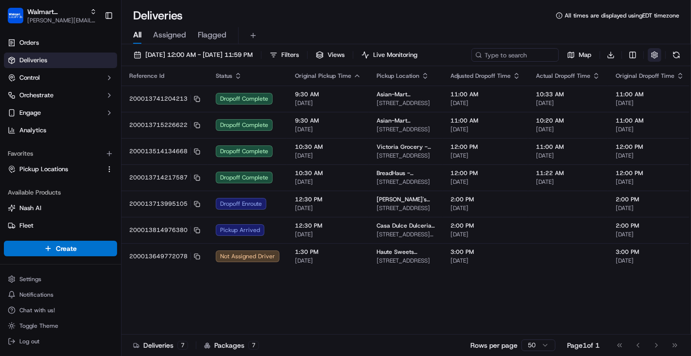
click at [653, 56] on button "button" at bounding box center [655, 55] width 14 height 14
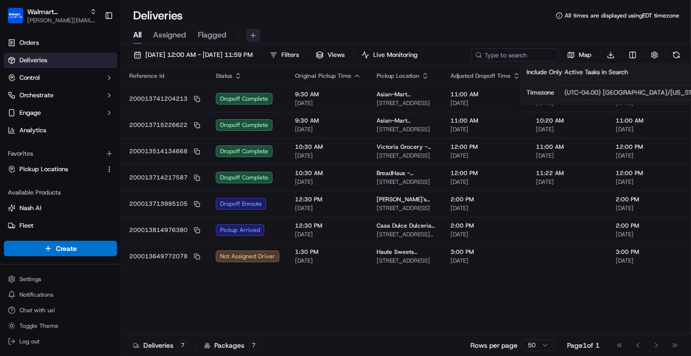
click at [253, 38] on button at bounding box center [253, 36] width 14 height 14
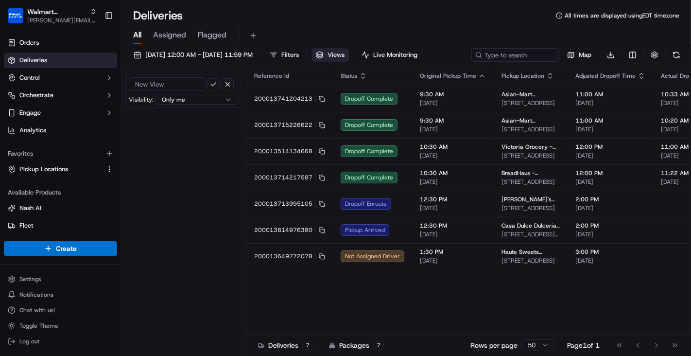
click at [222, 98] on html "Walmart LocalFinds [PERSON_NAME][EMAIL_ADDRESS][PERSON_NAME][DOMAIN_NAME] Toggl…" at bounding box center [345, 178] width 691 height 356
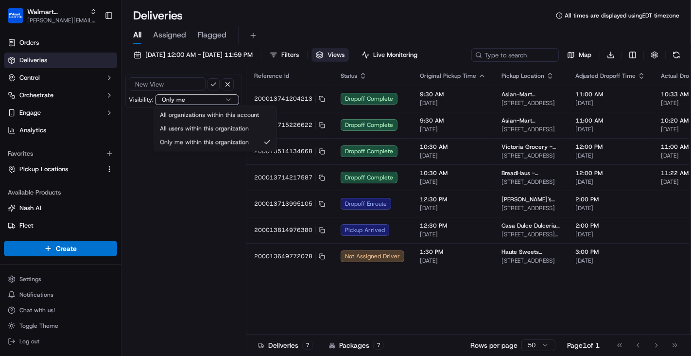
click at [222, 98] on html "Walmart LocalFinds [PERSON_NAME][EMAIL_ADDRESS][PERSON_NAME][DOMAIN_NAME] Toggl…" at bounding box center [345, 178] width 691 height 356
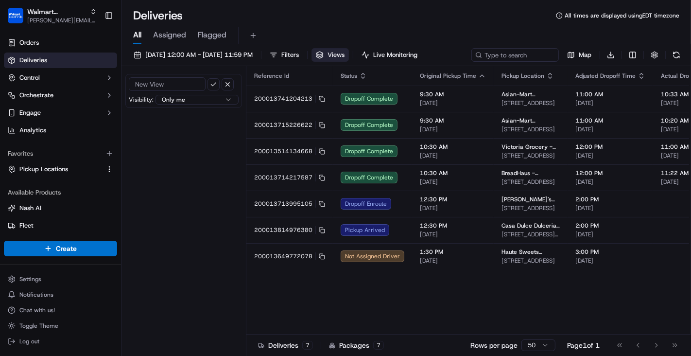
click at [197, 86] on input at bounding box center [167, 84] width 77 height 14
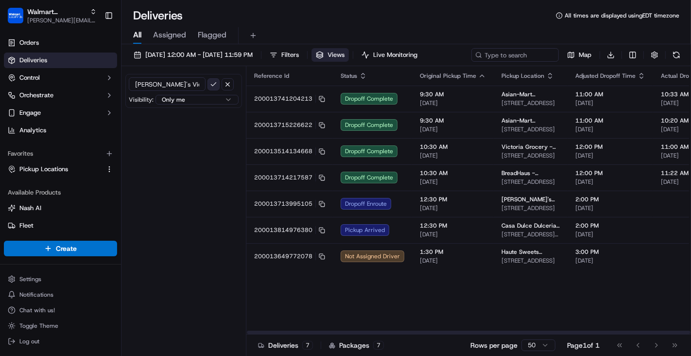
type input "[PERSON_NAME]'s View"
click at [212, 85] on button "submit" at bounding box center [214, 84] width 12 height 12
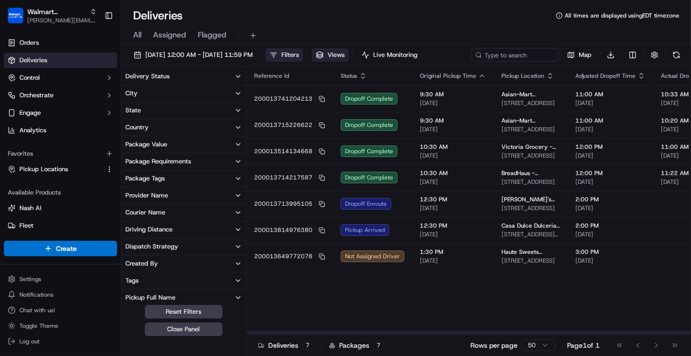
click at [311, 14] on div "Deliveries All times are displayed using EDT timezone" at bounding box center [407, 16] width 570 height 16
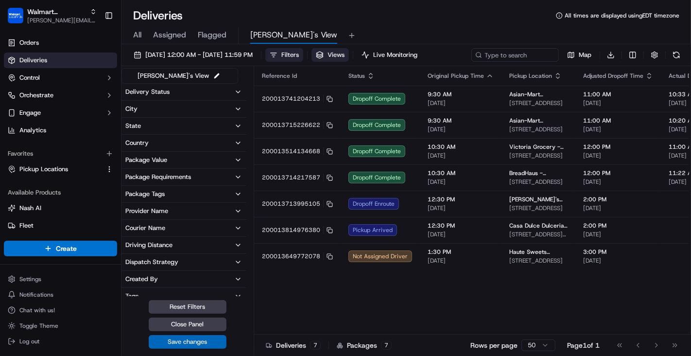
click at [200, 342] on button "Save changes" at bounding box center [188, 342] width 78 height 14
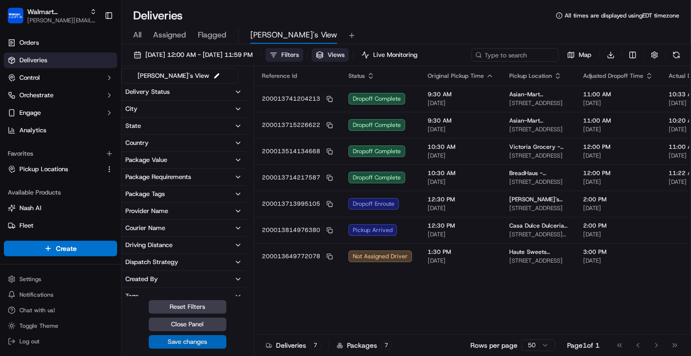
click at [201, 337] on button "Save changes" at bounding box center [188, 342] width 78 height 14
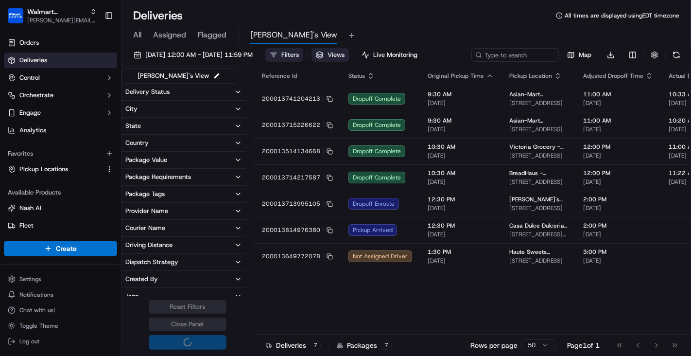
click at [238, 88] on icon "button" at bounding box center [238, 92] width 8 height 8
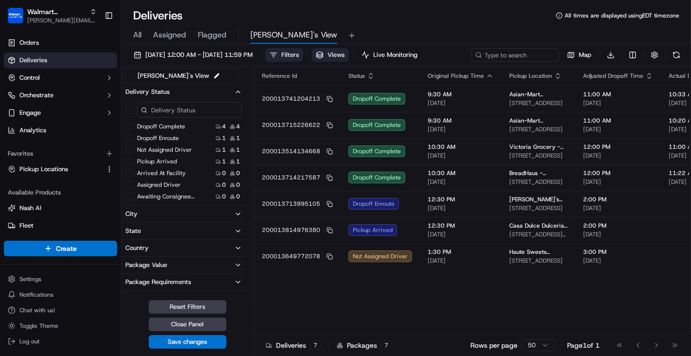
click at [237, 90] on icon "button" at bounding box center [238, 92] width 8 height 8
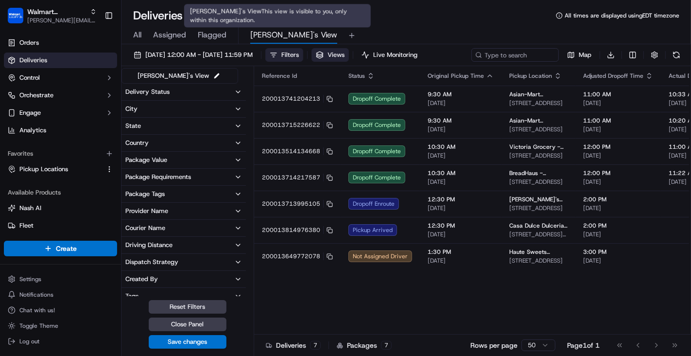
click at [268, 33] on span "[PERSON_NAME]'s View" at bounding box center [293, 35] width 87 height 12
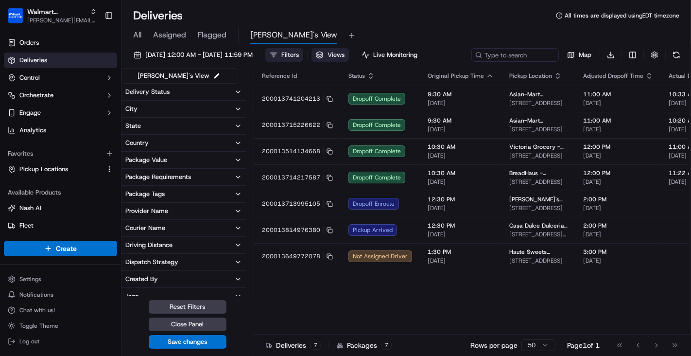
click at [369, 33] on div "All Assigned Flagged [PERSON_NAME]'s View" at bounding box center [407, 35] width 570 height 17
click at [142, 36] on div "All Assigned Flagged [PERSON_NAME]'s View" at bounding box center [407, 35] width 570 height 17
click at [177, 324] on button "Close Panel" at bounding box center [188, 324] width 78 height 14
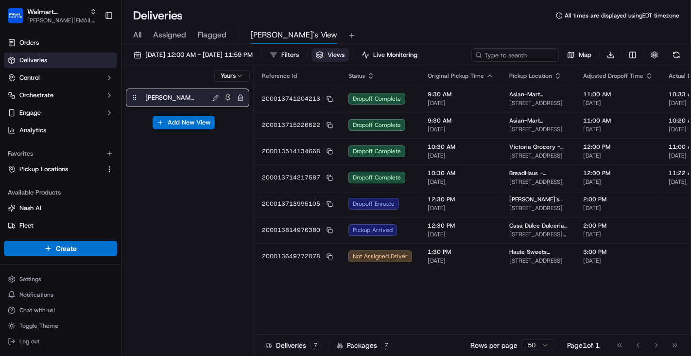
click at [227, 35] on div "All Assigned Flagged [PERSON_NAME]'s View" at bounding box center [407, 35] width 570 height 17
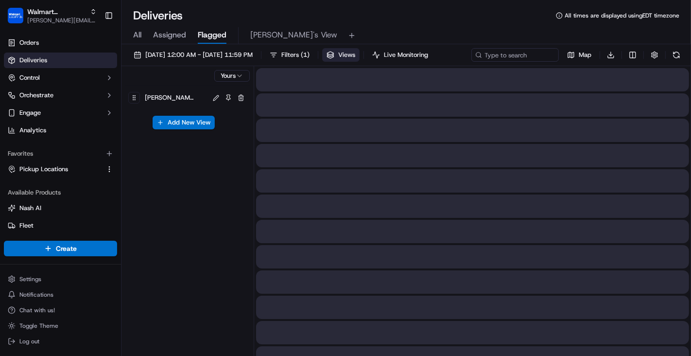
click at [219, 37] on span "Flagged" at bounding box center [212, 35] width 29 height 12
click at [160, 38] on span "Assigned" at bounding box center [169, 35] width 33 height 12
click at [144, 38] on div "All Assigned Flagged [PERSON_NAME]'s View" at bounding box center [407, 35] width 570 height 17
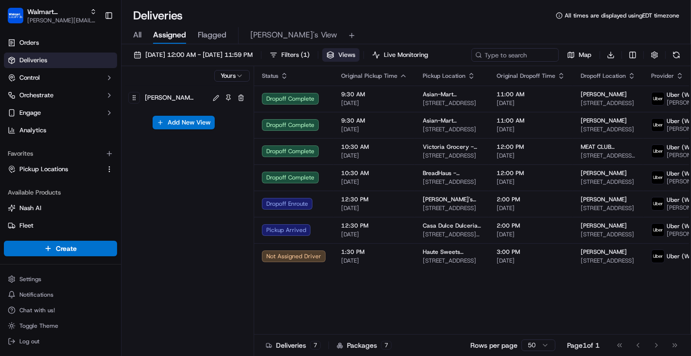
click at [261, 41] on button "[PERSON_NAME]'s View" at bounding box center [293, 35] width 87 height 17
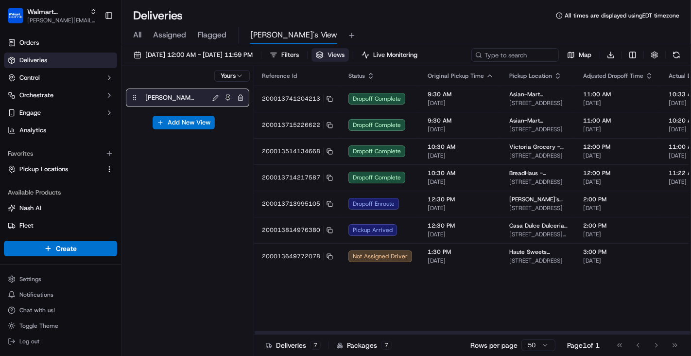
click at [243, 98] on button "button" at bounding box center [241, 98] width 12 height 12
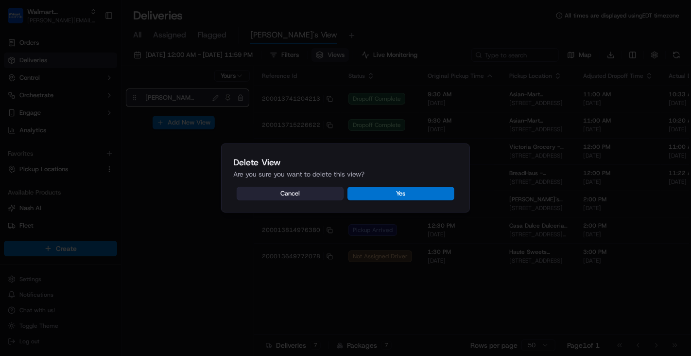
click at [305, 198] on button "Cancel" at bounding box center [290, 194] width 107 height 14
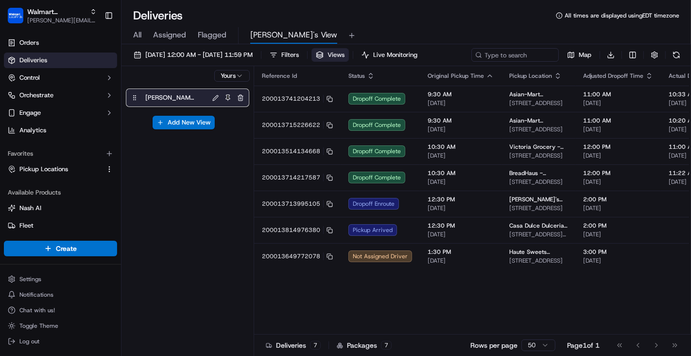
click at [137, 97] on icon at bounding box center [134, 97] width 7 height 7
click at [226, 98] on button at bounding box center [228, 98] width 12 height 12
click at [218, 100] on button at bounding box center [215, 97] width 11 height 11
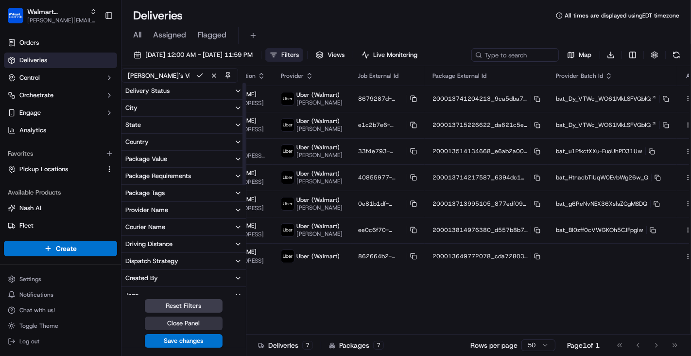
click at [210, 323] on button "Close Panel" at bounding box center [184, 323] width 78 height 14
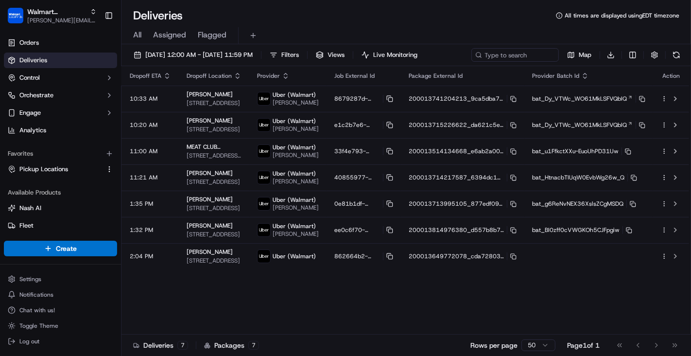
scroll to position [0, 546]
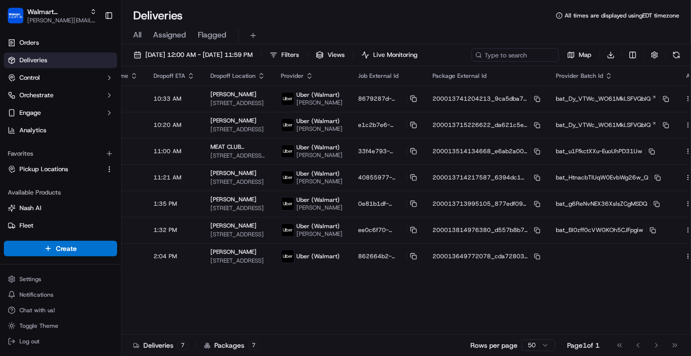
click at [292, 39] on div "All Assigned Flagged" at bounding box center [407, 35] width 570 height 17
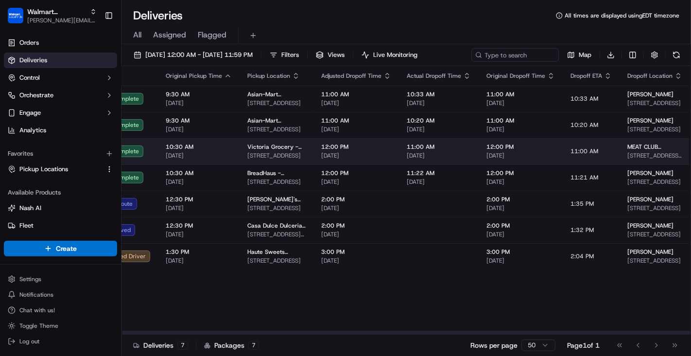
scroll to position [0, 0]
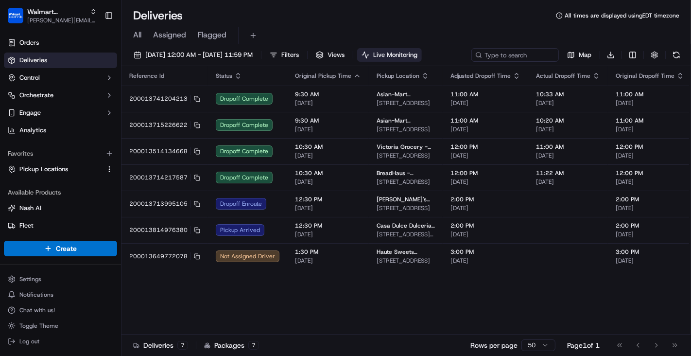
click at [418, 54] on span "Live Monitoring" at bounding box center [395, 55] width 44 height 9
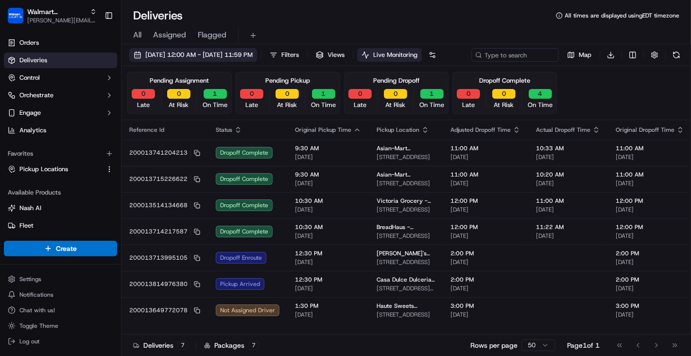
click at [219, 56] on span "[DATE] 12:00 AM - [DATE] 11:59 PM" at bounding box center [198, 55] width 107 height 9
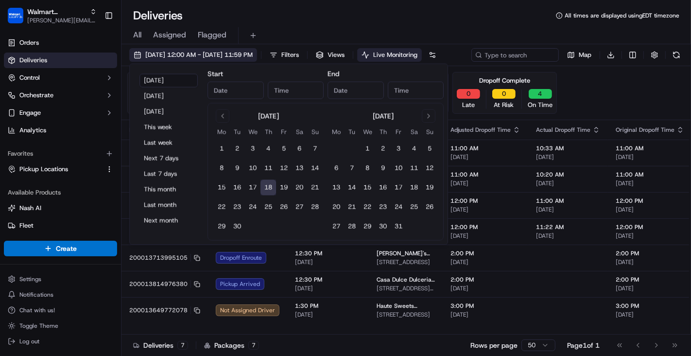
type input "[DATE]"
type input "12:00 AM"
type input "[DATE]"
type input "11:59 PM"
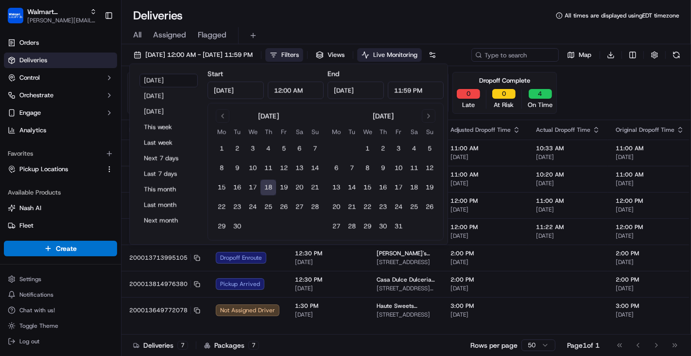
click at [303, 55] on button "Filters" at bounding box center [284, 55] width 38 height 14
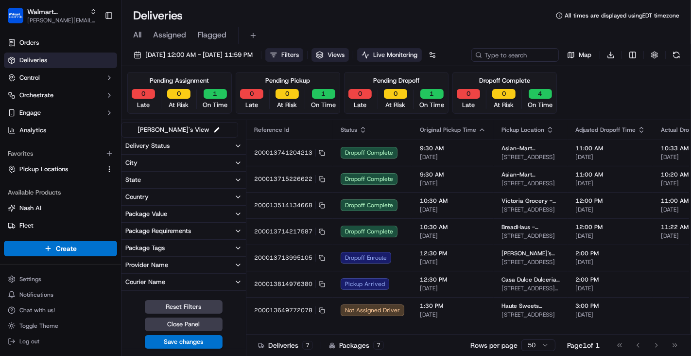
click at [345, 54] on span "Views" at bounding box center [336, 55] width 17 height 9
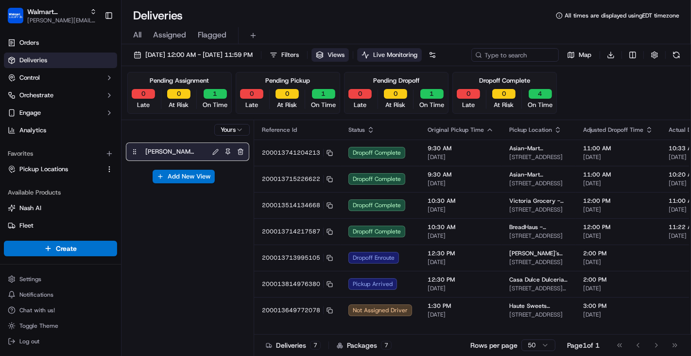
click at [164, 158] on span "[PERSON_NAME]'s View" at bounding box center [169, 152] width 49 height 14
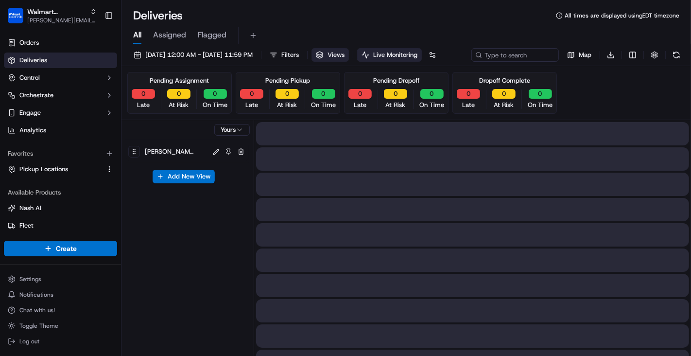
click at [136, 34] on span "All" at bounding box center [137, 35] width 8 height 12
click at [76, 57] on link "Deliveries" at bounding box center [60, 60] width 113 height 16
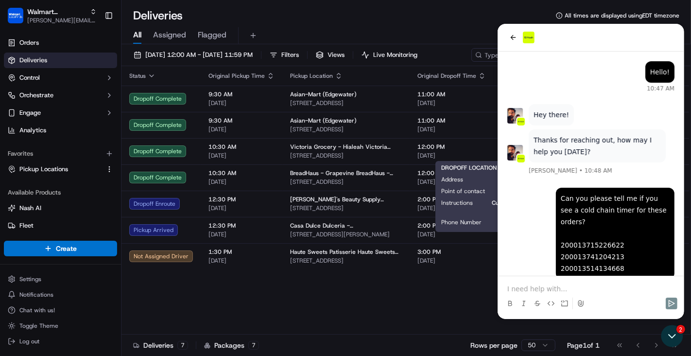
scroll to position [941, 0]
